Goal: Information Seeking & Learning: Learn about a topic

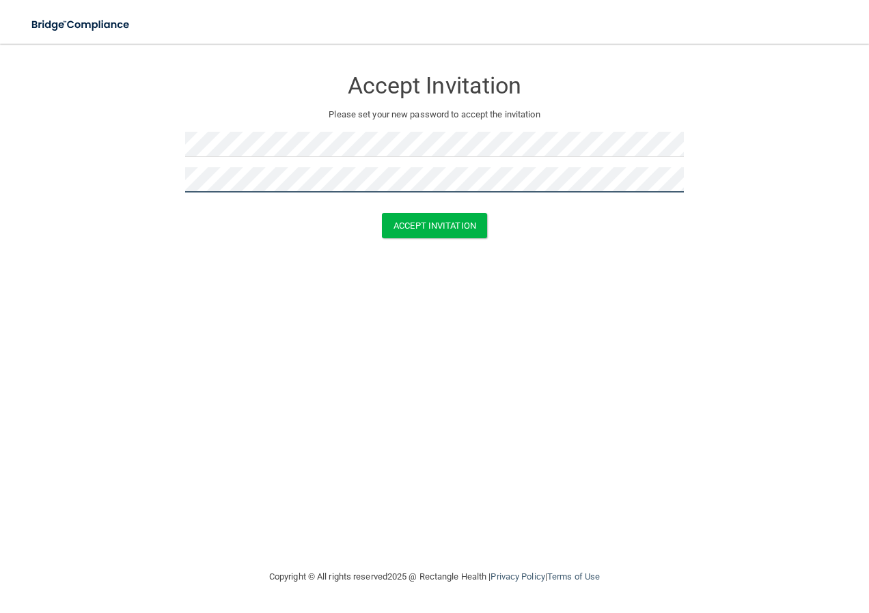
click at [382, 213] on button "Accept Invitation" at bounding box center [434, 225] width 105 height 25
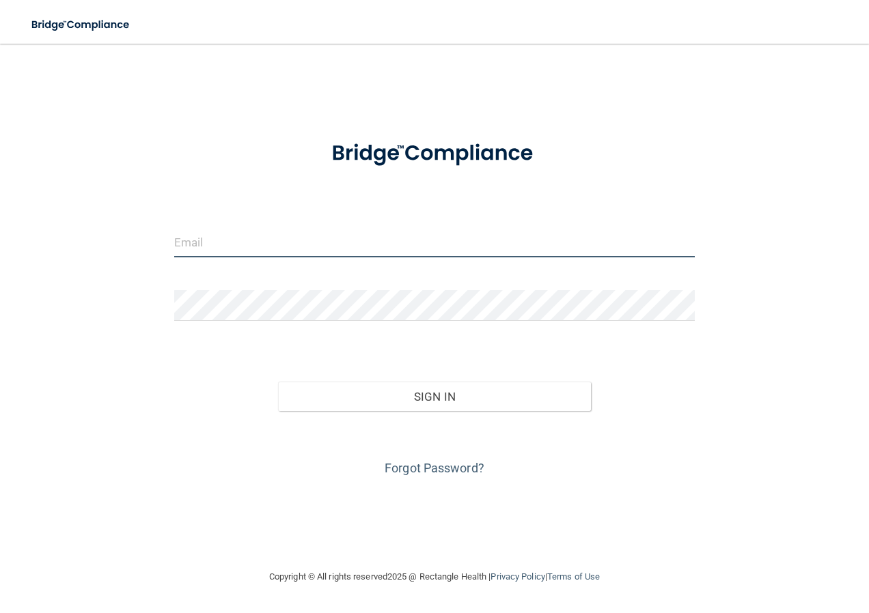
click at [256, 246] on input "email" at bounding box center [434, 242] width 521 height 31
type input "[EMAIL_ADDRESS][DOMAIN_NAME]"
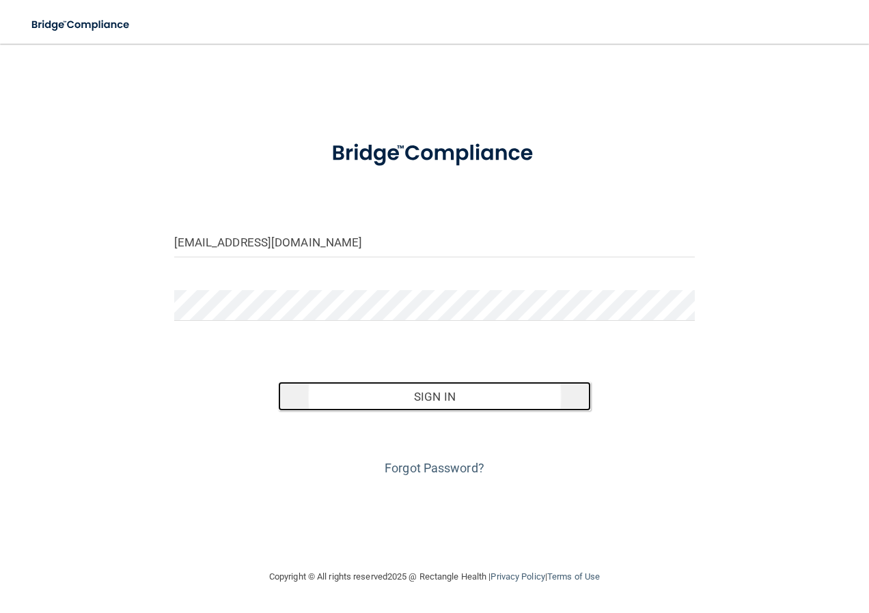
click at [406, 403] on button "Sign In" at bounding box center [434, 397] width 313 height 30
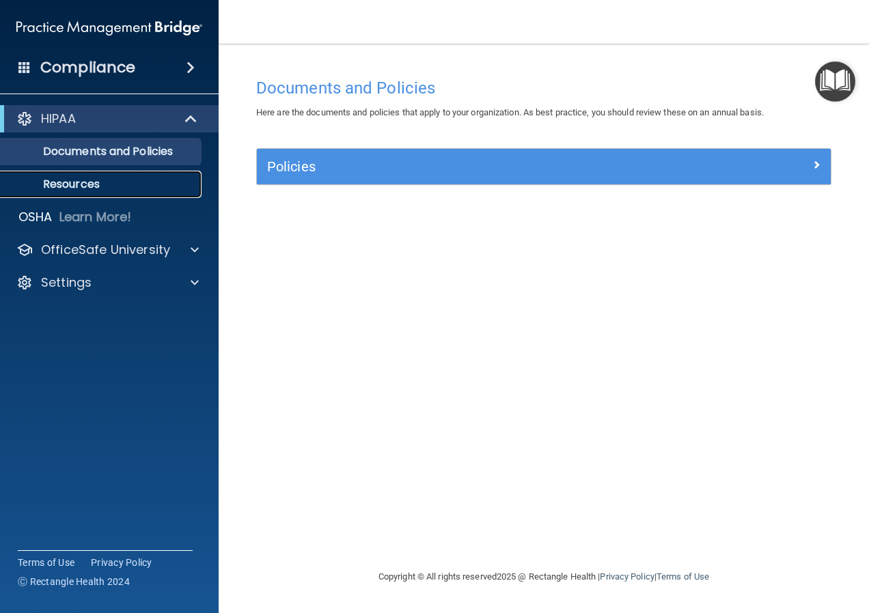
click at [139, 176] on link "Resources" at bounding box center [93, 184] width 215 height 27
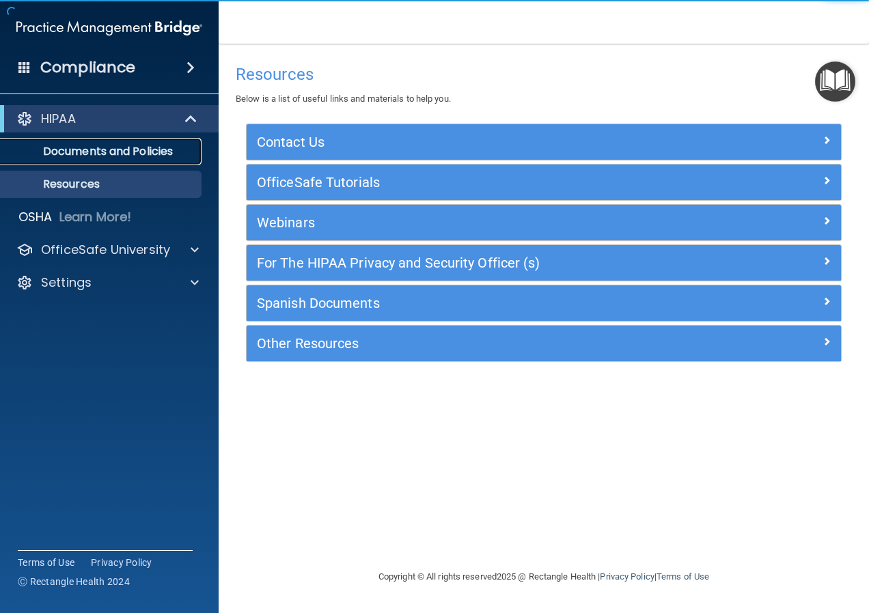
click at [140, 154] on p "Documents and Policies" at bounding box center [102, 152] width 186 height 14
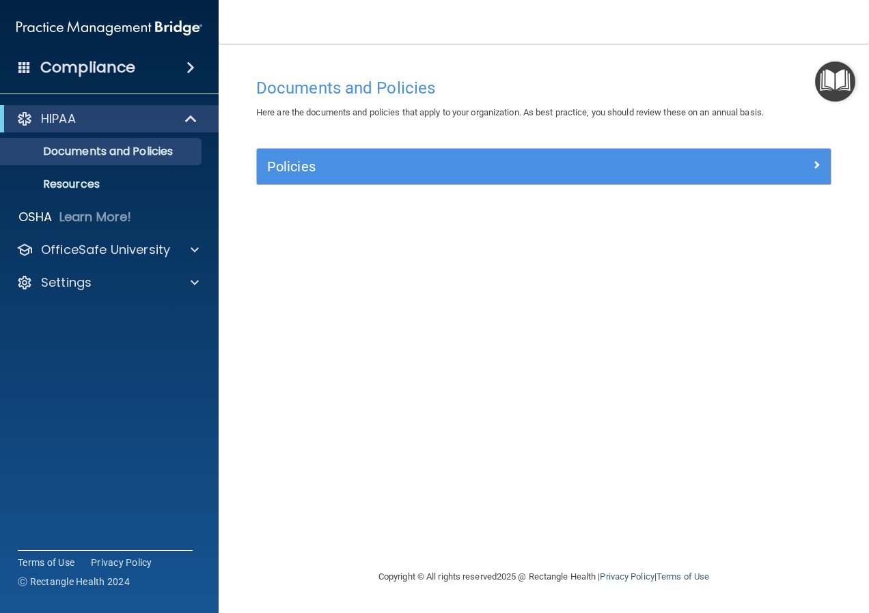
click at [112, 58] on h4 "Compliance" at bounding box center [87, 67] width 95 height 19
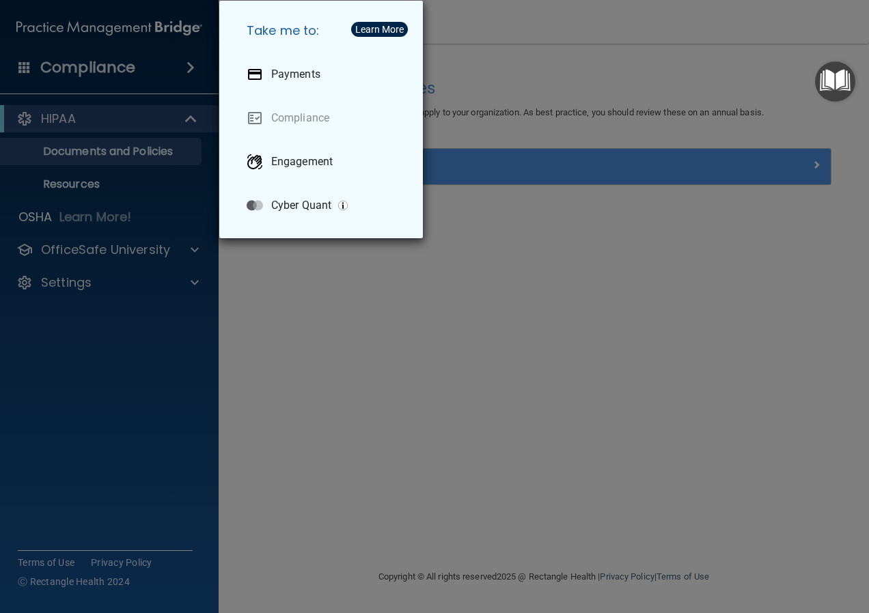
click at [511, 102] on div "Take me to: Payments Compliance Engagement Cyber Quant" at bounding box center [434, 306] width 869 height 613
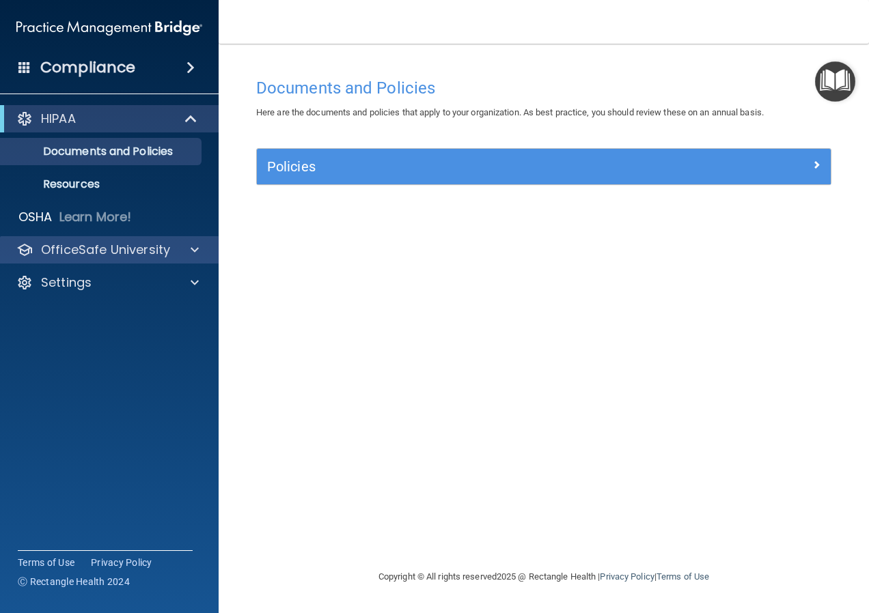
click at [193, 241] on div "OfficeSafe University" at bounding box center [109, 249] width 219 height 27
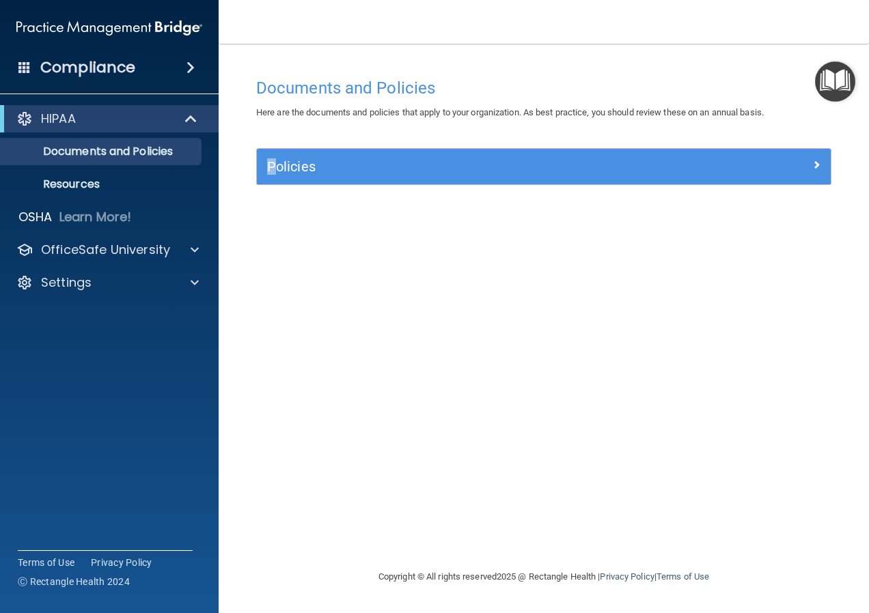
drag, startPoint x: 245, startPoint y: 251, endPoint x: 278, endPoint y: 195, distance: 65.5
click at [278, 195] on main "Documents and Policies Here are the documents and policies that apply to your o…" at bounding box center [544, 329] width 650 height 570
drag, startPoint x: 278, startPoint y: 195, endPoint x: 404, endPoint y: 226, distance: 129.6
click at [404, 226] on div "Documents and Policies Here are the documents and policies that apply to your o…" at bounding box center [544, 320] width 596 height 498
click at [109, 182] on p "Resources" at bounding box center [102, 185] width 186 height 14
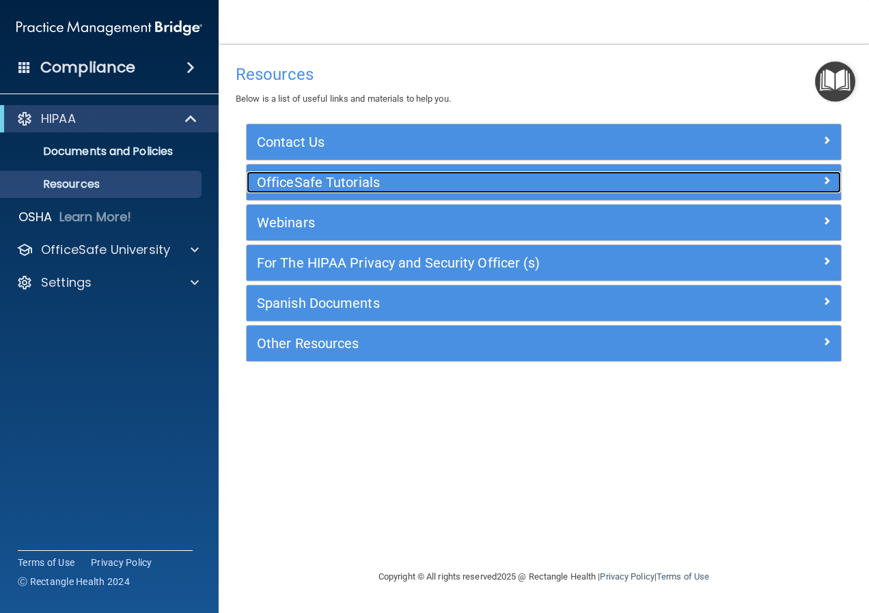
click at [715, 188] on div at bounding box center [767, 179] width 149 height 16
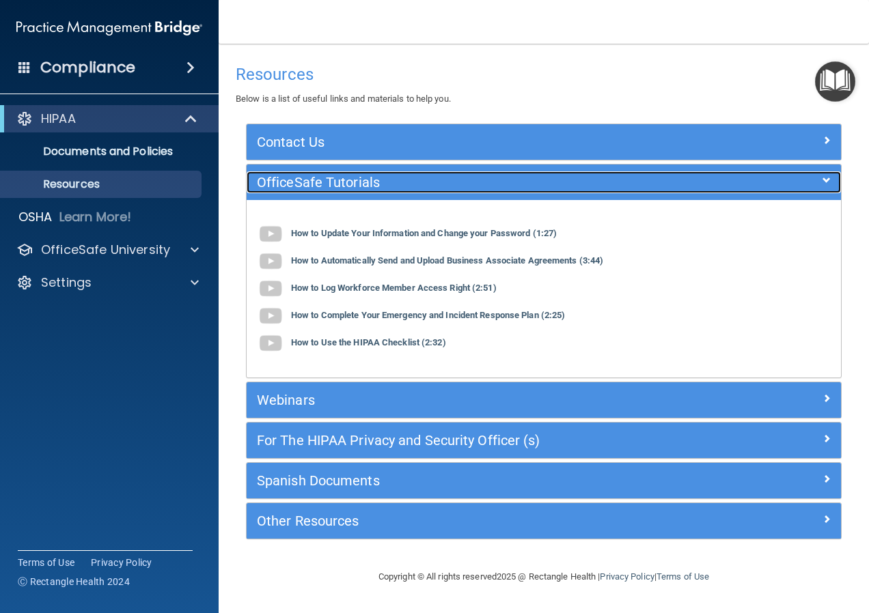
click at [715, 188] on div at bounding box center [767, 179] width 149 height 16
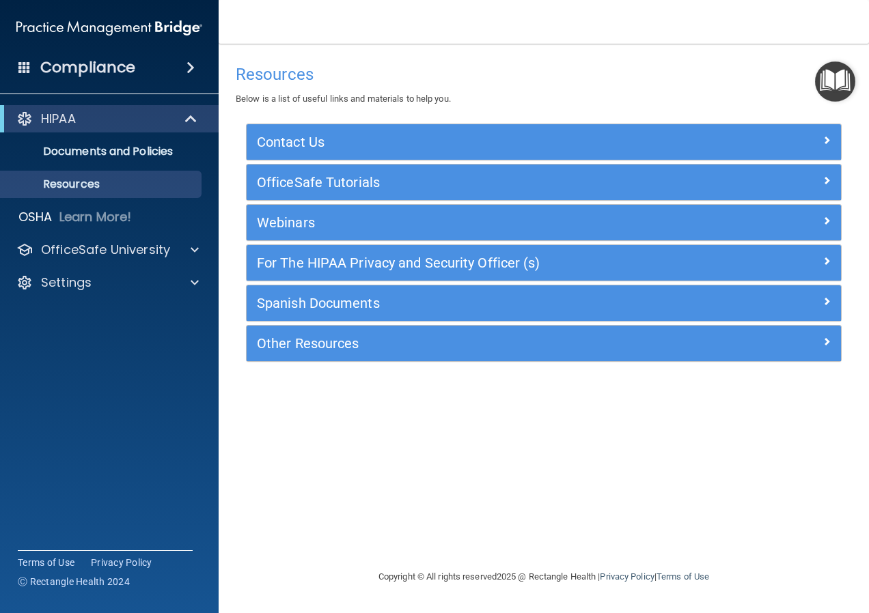
click at [697, 251] on div "For The HIPAA Privacy and Security Officer (s)" at bounding box center [544, 263] width 594 height 36
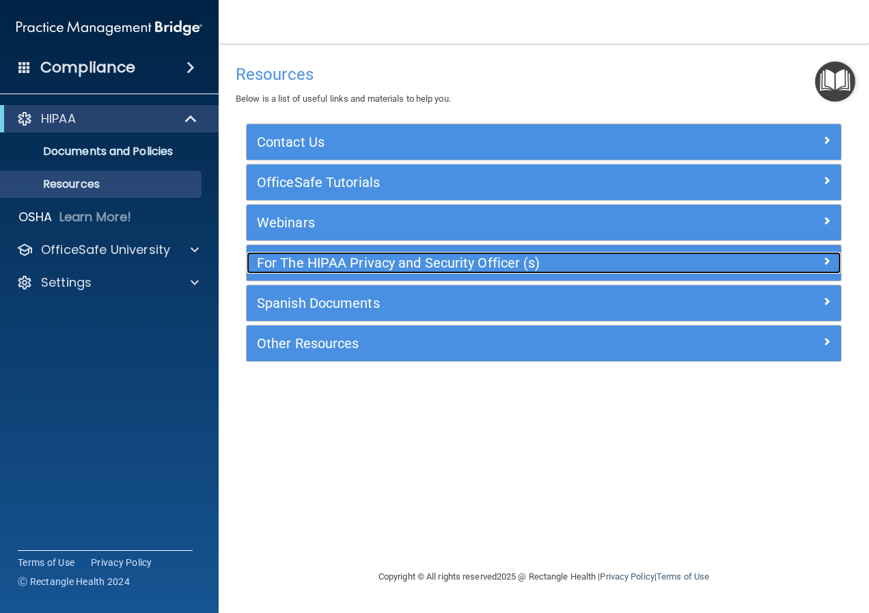
click at [693, 268] on div at bounding box center [767, 260] width 149 height 16
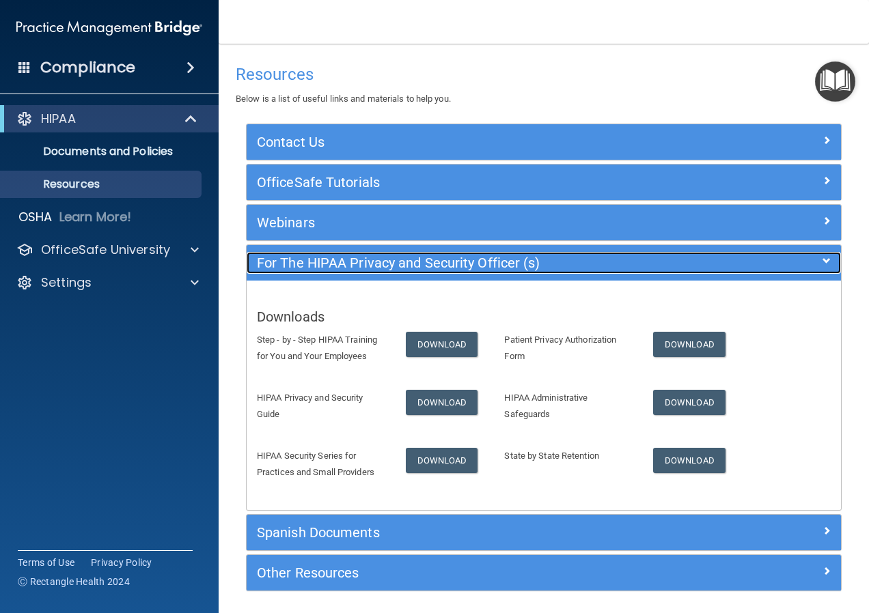
click at [693, 259] on div at bounding box center [767, 260] width 149 height 16
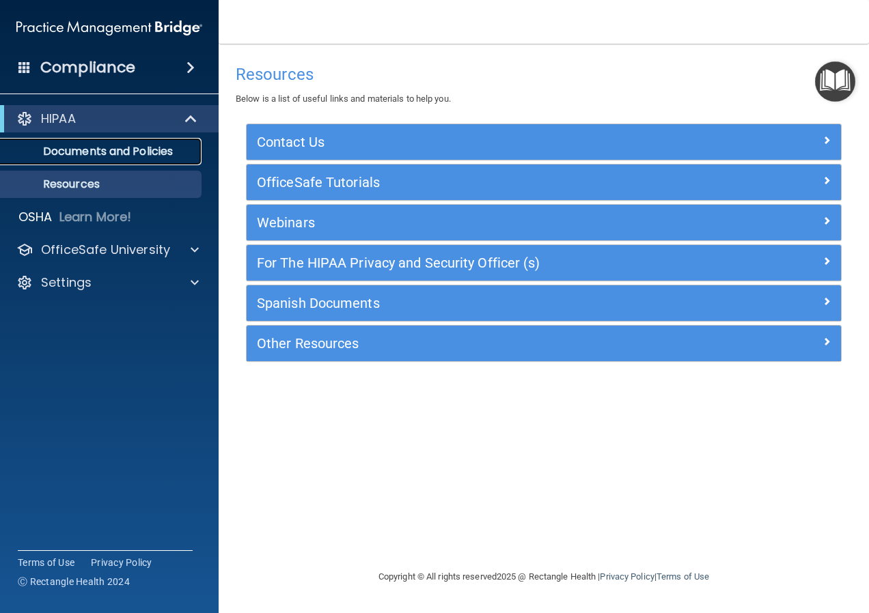
click at [129, 145] on p "Documents and Policies" at bounding box center [102, 152] width 186 height 14
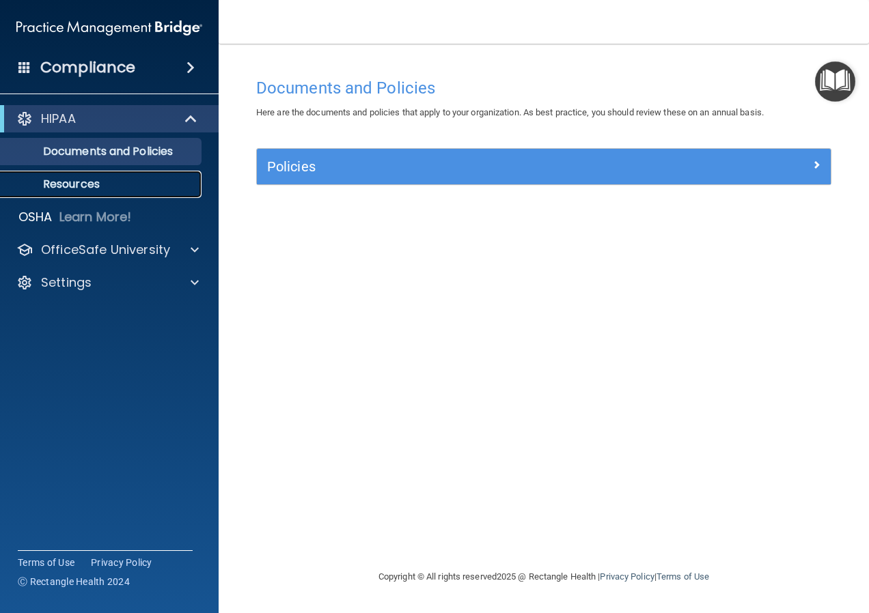
click at [118, 190] on p "Resources" at bounding box center [102, 185] width 186 height 14
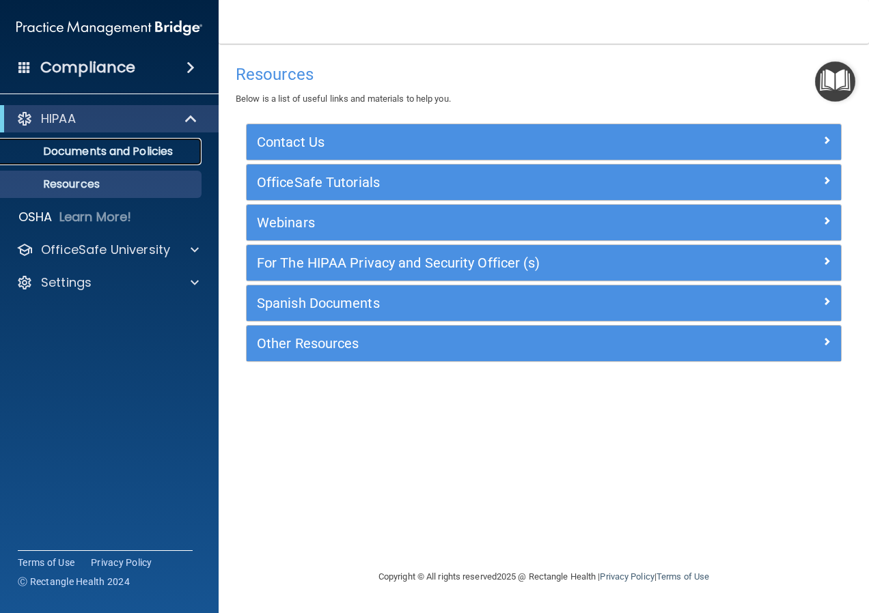
click at [130, 148] on p "Documents and Policies" at bounding box center [102, 152] width 186 height 14
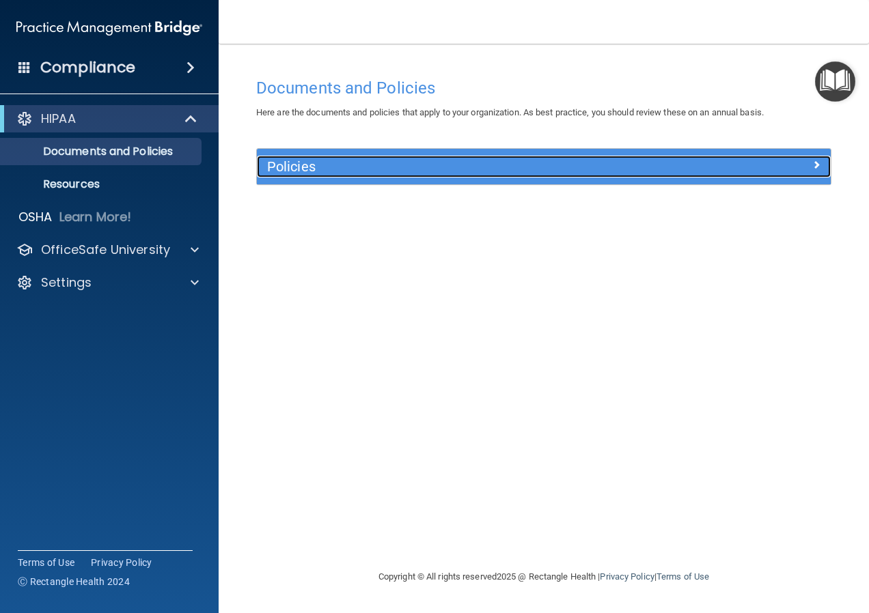
click at [438, 176] on div "Policies" at bounding box center [472, 167] width 430 height 22
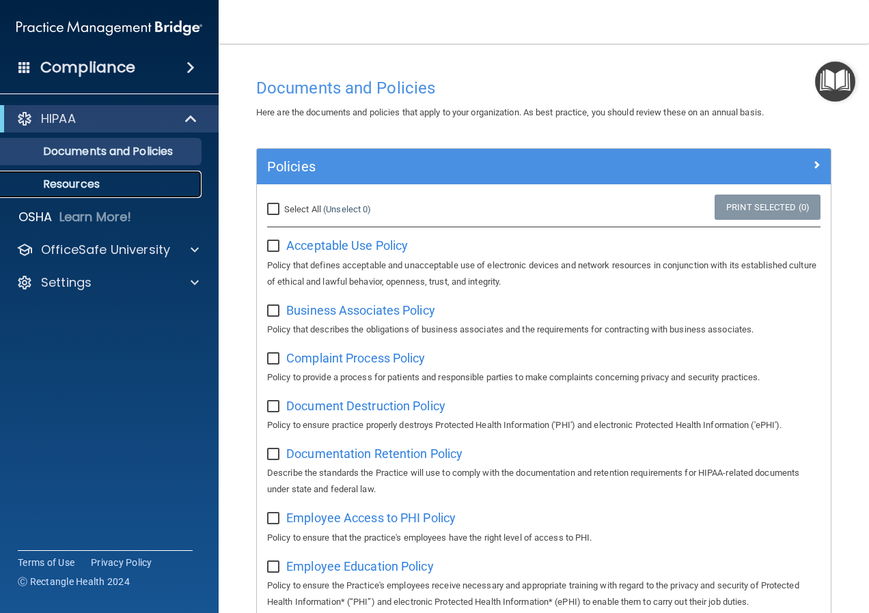
click at [109, 182] on p "Resources" at bounding box center [102, 185] width 186 height 14
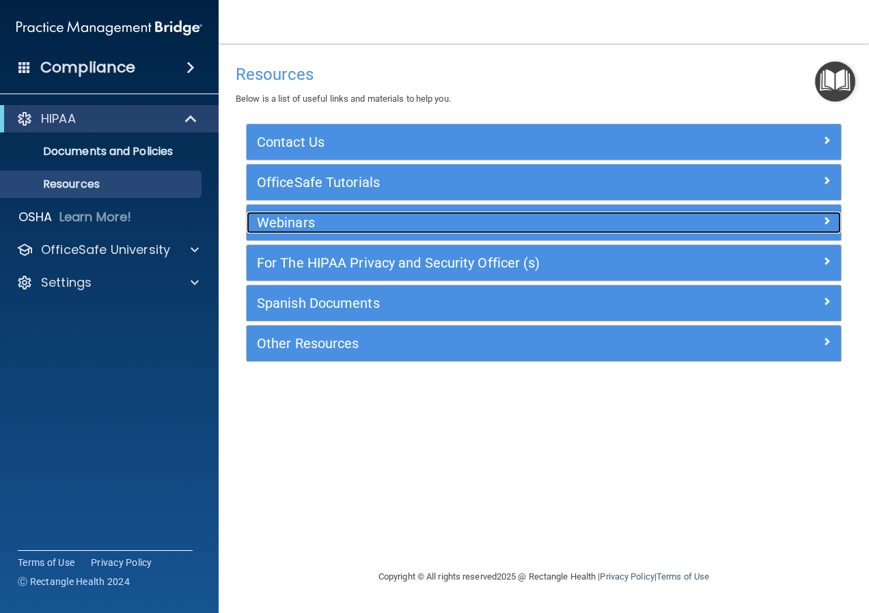
click at [355, 217] on h5 "Webinars" at bounding box center [470, 222] width 426 height 15
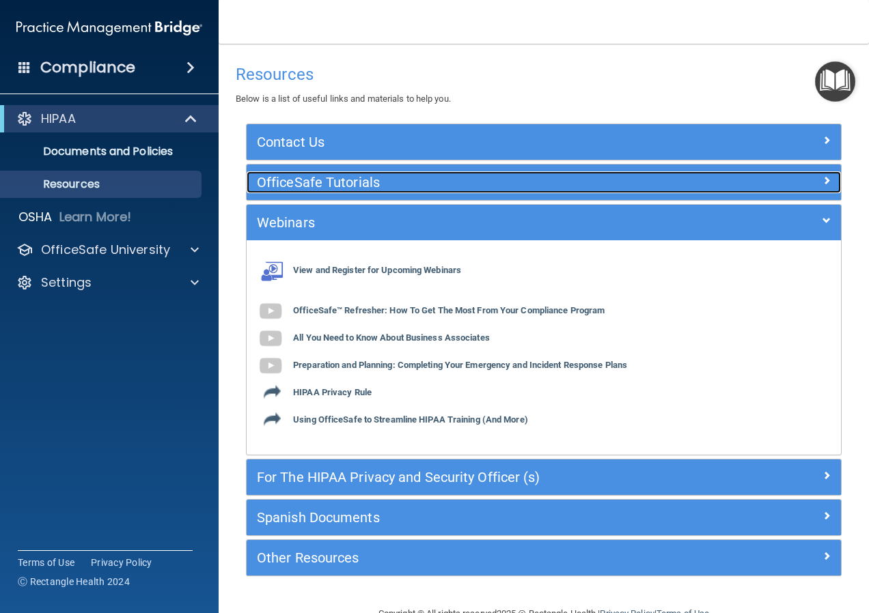
click at [391, 180] on h5 "OfficeSafe Tutorials" at bounding box center [470, 182] width 426 height 15
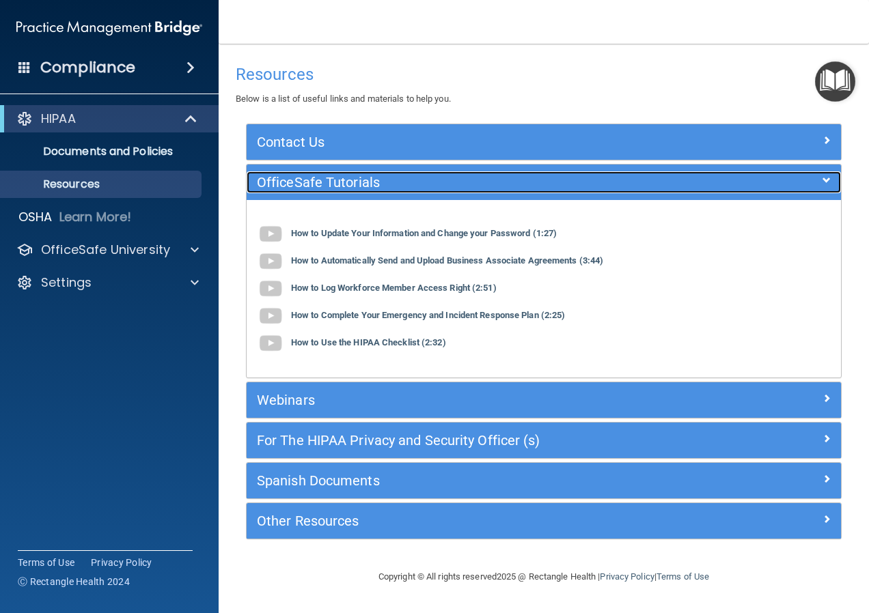
click at [391, 186] on h5 "OfficeSafe Tutorials" at bounding box center [470, 182] width 426 height 15
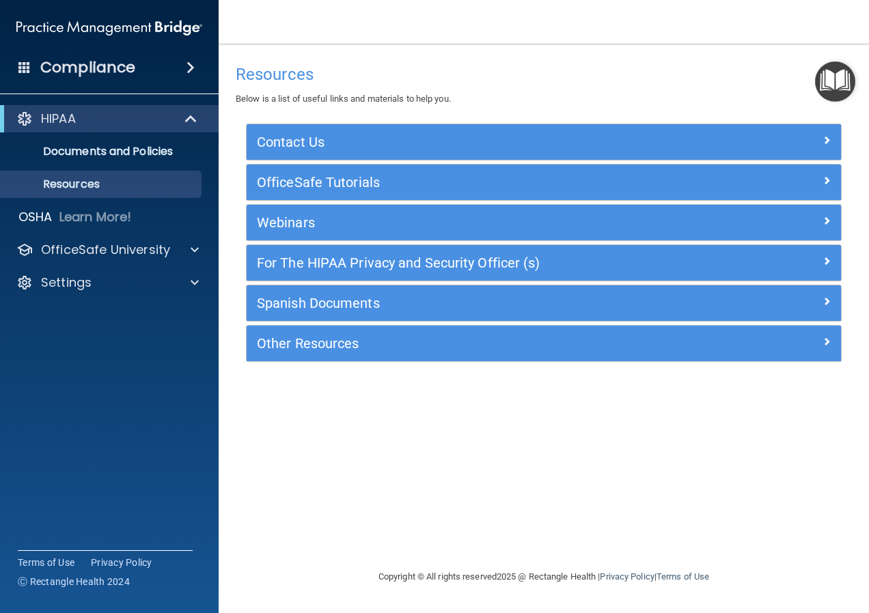
click at [170, 72] on div "Compliance" at bounding box center [109, 68] width 219 height 30
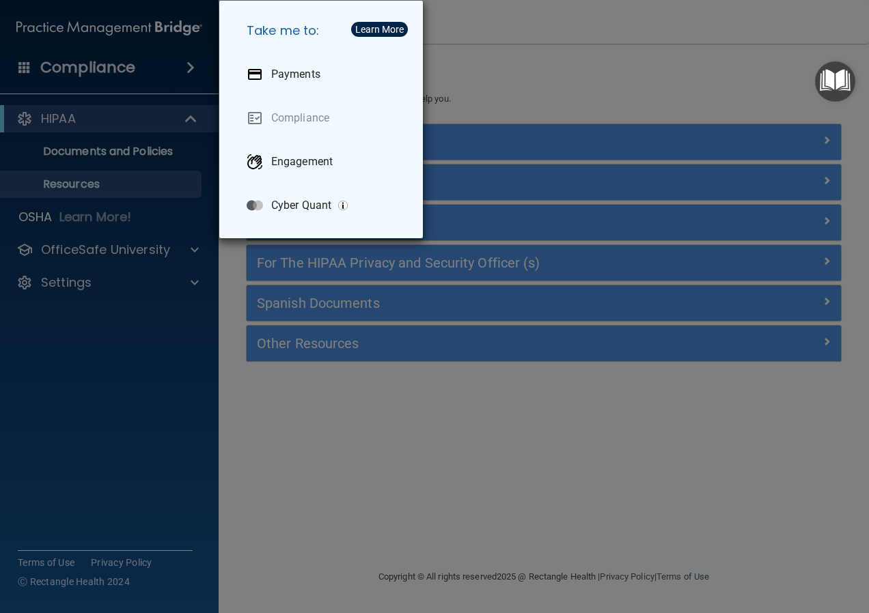
click at [174, 67] on div "Take me to: Payments Compliance Engagement Cyber Quant" at bounding box center [434, 306] width 869 height 613
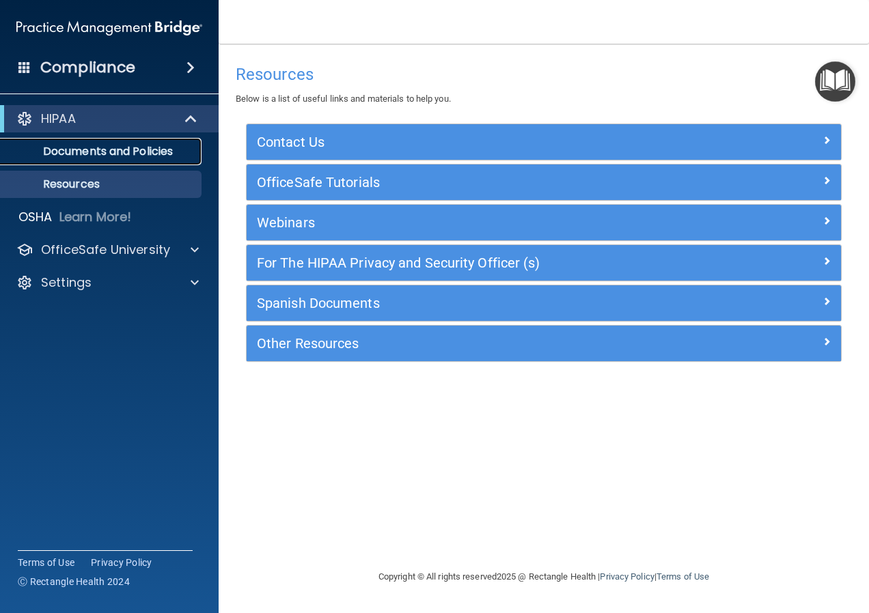
click at [126, 156] on p "Documents and Policies" at bounding box center [102, 152] width 186 height 14
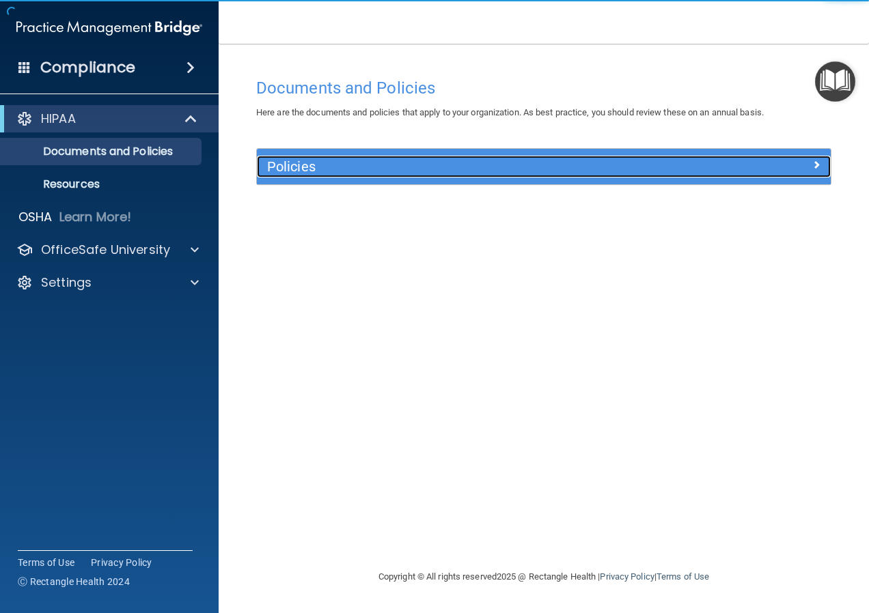
click at [535, 166] on h5 "Policies" at bounding box center [472, 166] width 410 height 15
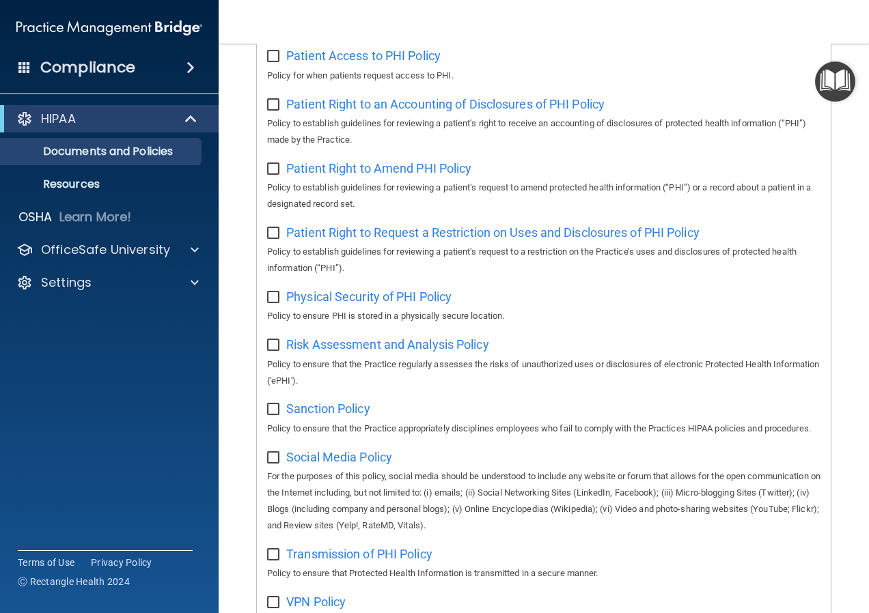
scroll to position [751, 0]
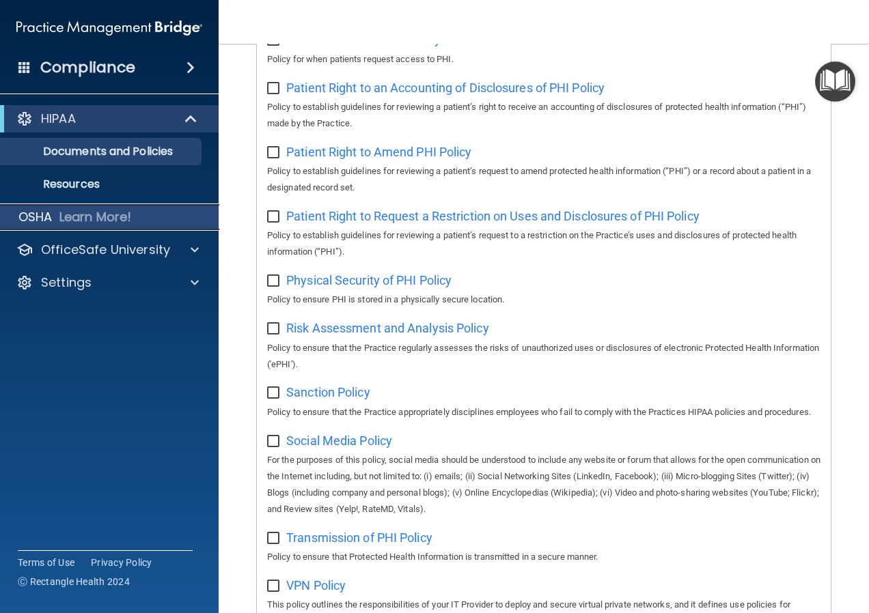
click at [60, 222] on p "Learn More!" at bounding box center [95, 217] width 72 height 16
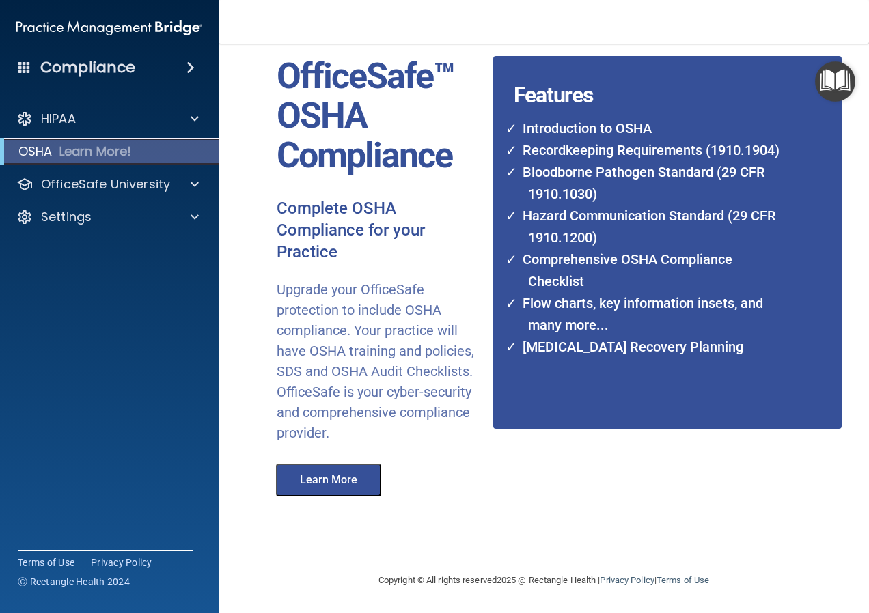
scroll to position [64, 0]
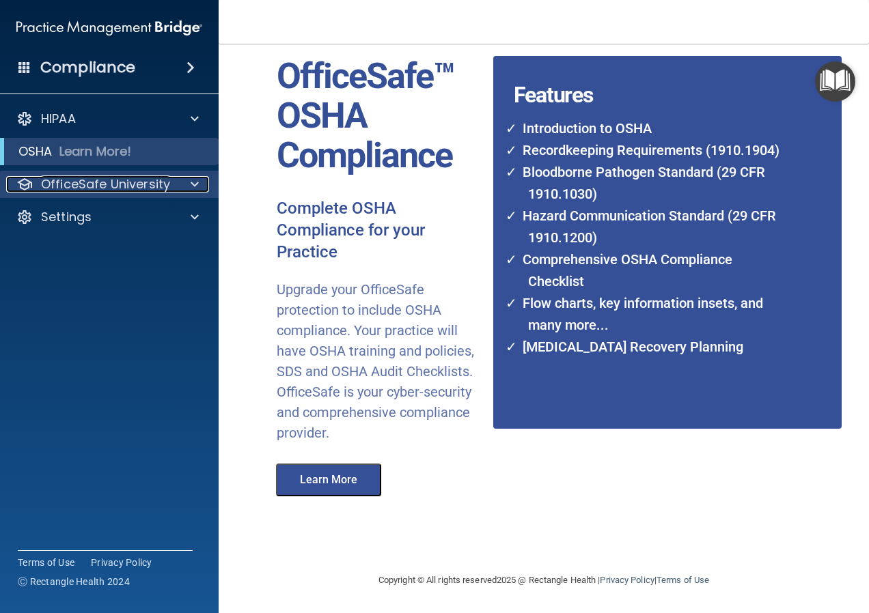
click at [137, 186] on p "OfficeSafe University" at bounding box center [105, 184] width 129 height 16
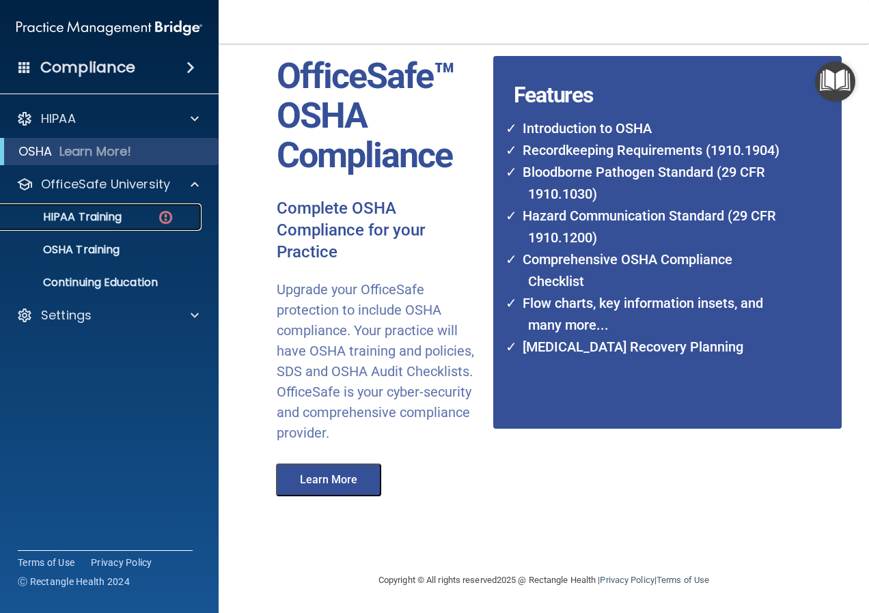
click at [126, 220] on div "HIPAA Training" at bounding box center [102, 217] width 186 height 14
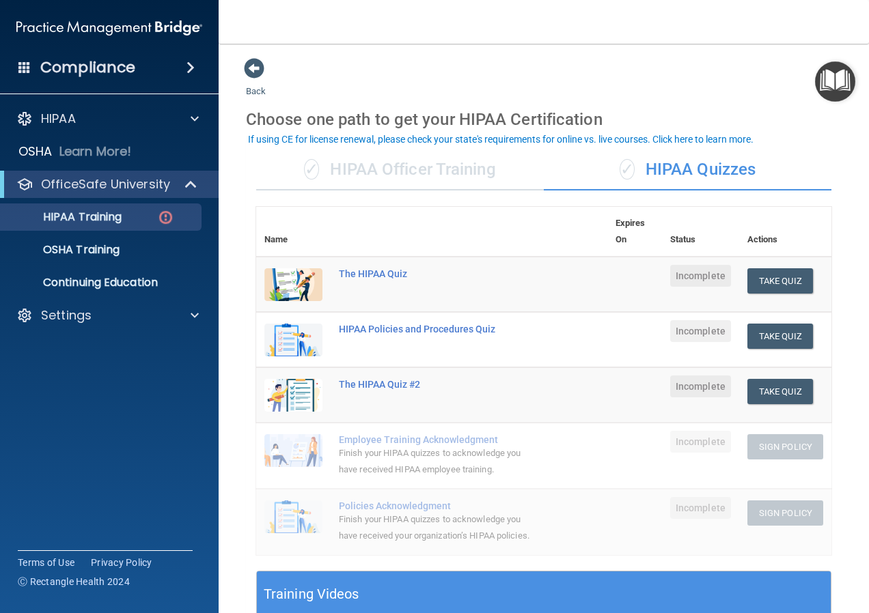
click at [447, 178] on div "✓ HIPAA Officer Training" at bounding box center [400, 170] width 288 height 41
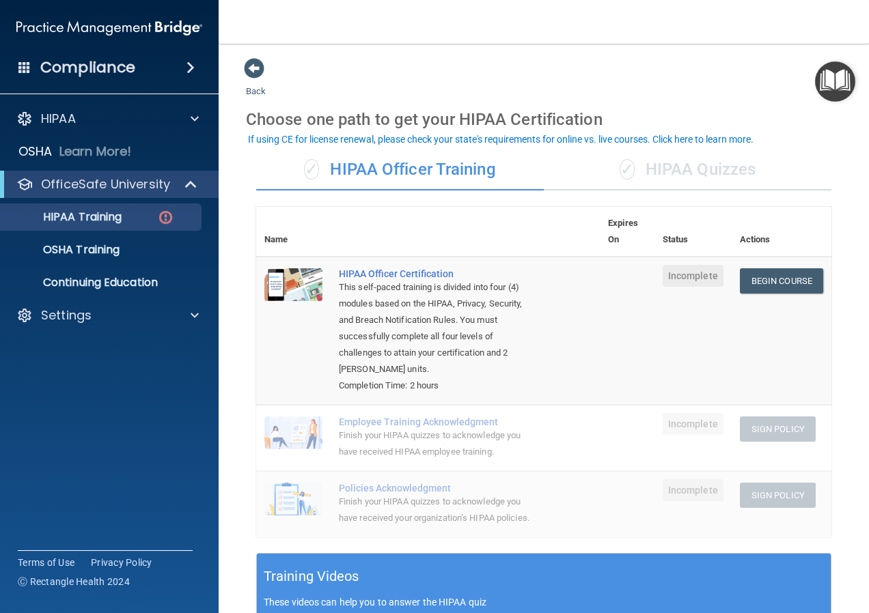
click at [657, 170] on div "✓ HIPAA Quizzes" at bounding box center [688, 170] width 288 height 41
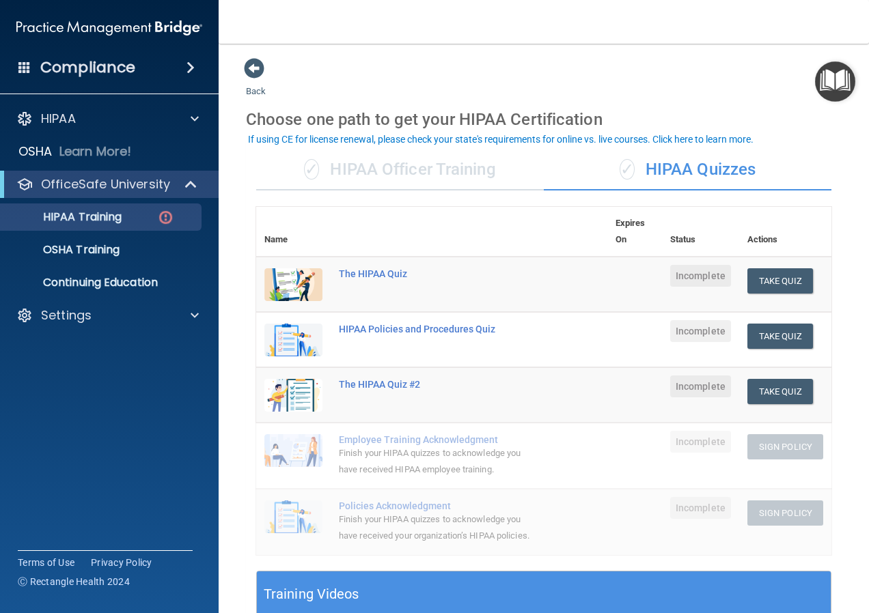
click at [421, 183] on div "✓ HIPAA Officer Training" at bounding box center [400, 170] width 288 height 41
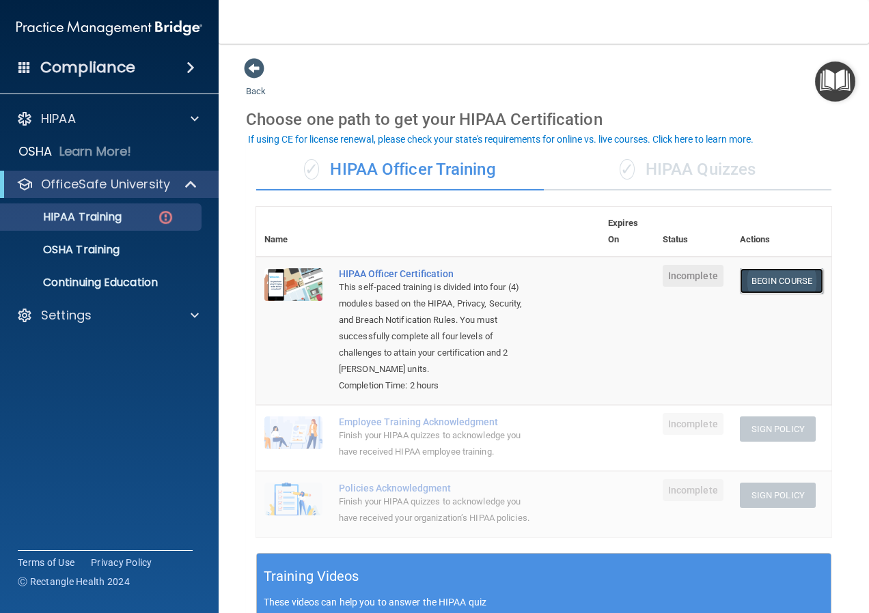
click at [740, 277] on link "Begin Course" at bounding box center [781, 280] width 83 height 25
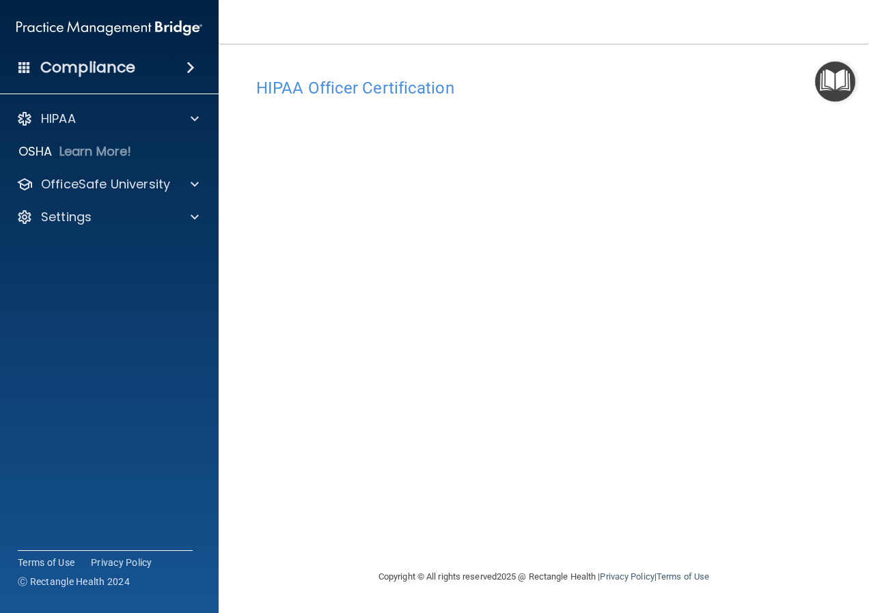
click at [836, 68] on img "Open Resource Center" at bounding box center [835, 81] width 40 height 40
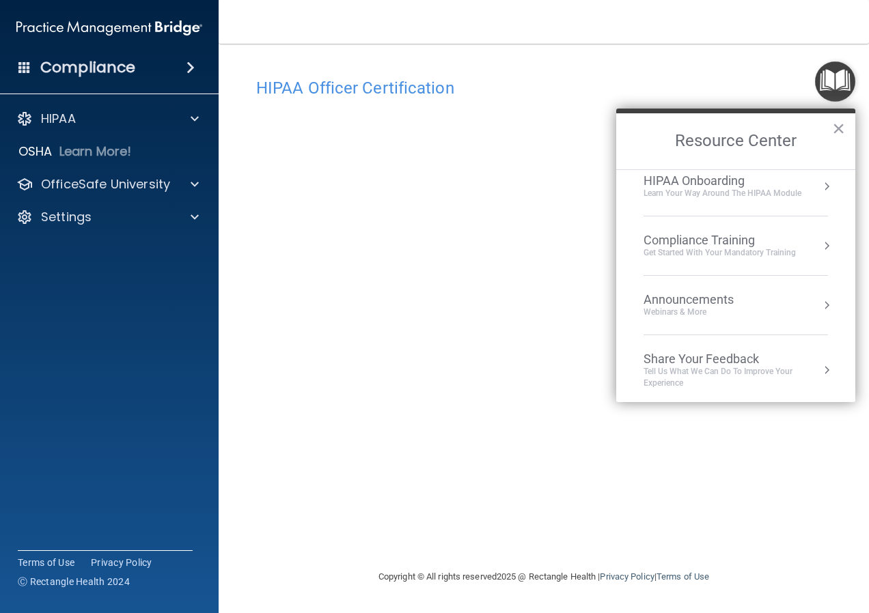
scroll to position [17, 0]
click at [835, 126] on button "×" at bounding box center [838, 128] width 13 height 22
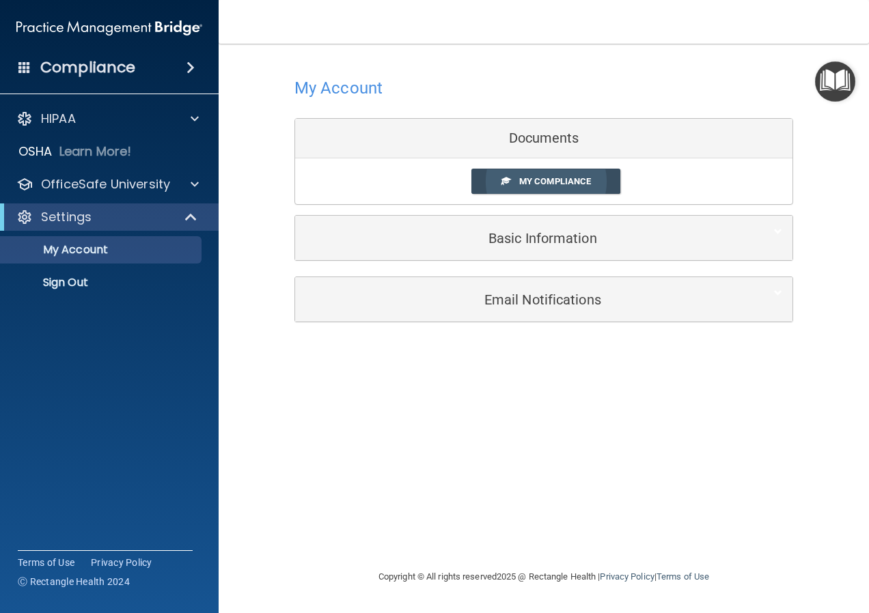
click at [549, 183] on span "My Compliance" at bounding box center [555, 181] width 72 height 10
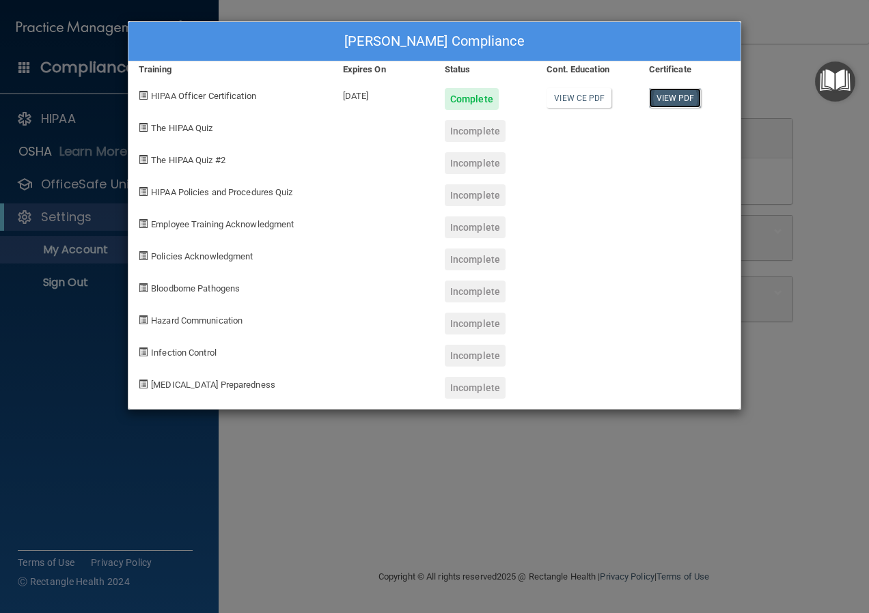
click at [681, 97] on link "View PDF" at bounding box center [675, 98] width 53 height 20
click at [570, 95] on link "View CE PDF" at bounding box center [578, 98] width 65 height 20
click at [763, 98] on div "Halle Menke's Compliance Training Expires On Status Cont. Education Certificate…" at bounding box center [434, 306] width 869 height 613
